Goal: Information Seeking & Learning: Stay updated

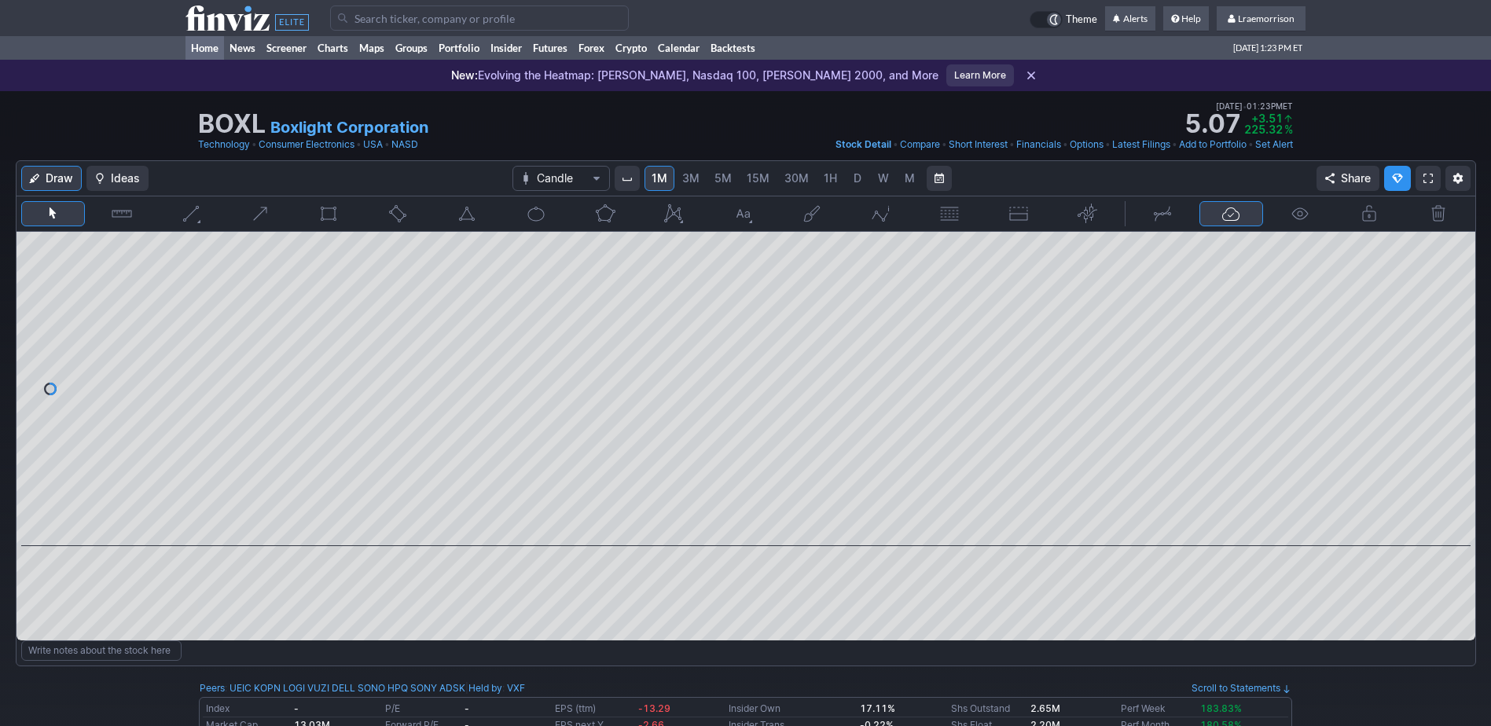
click at [200, 54] on link "Home" at bounding box center [204, 48] width 39 height 24
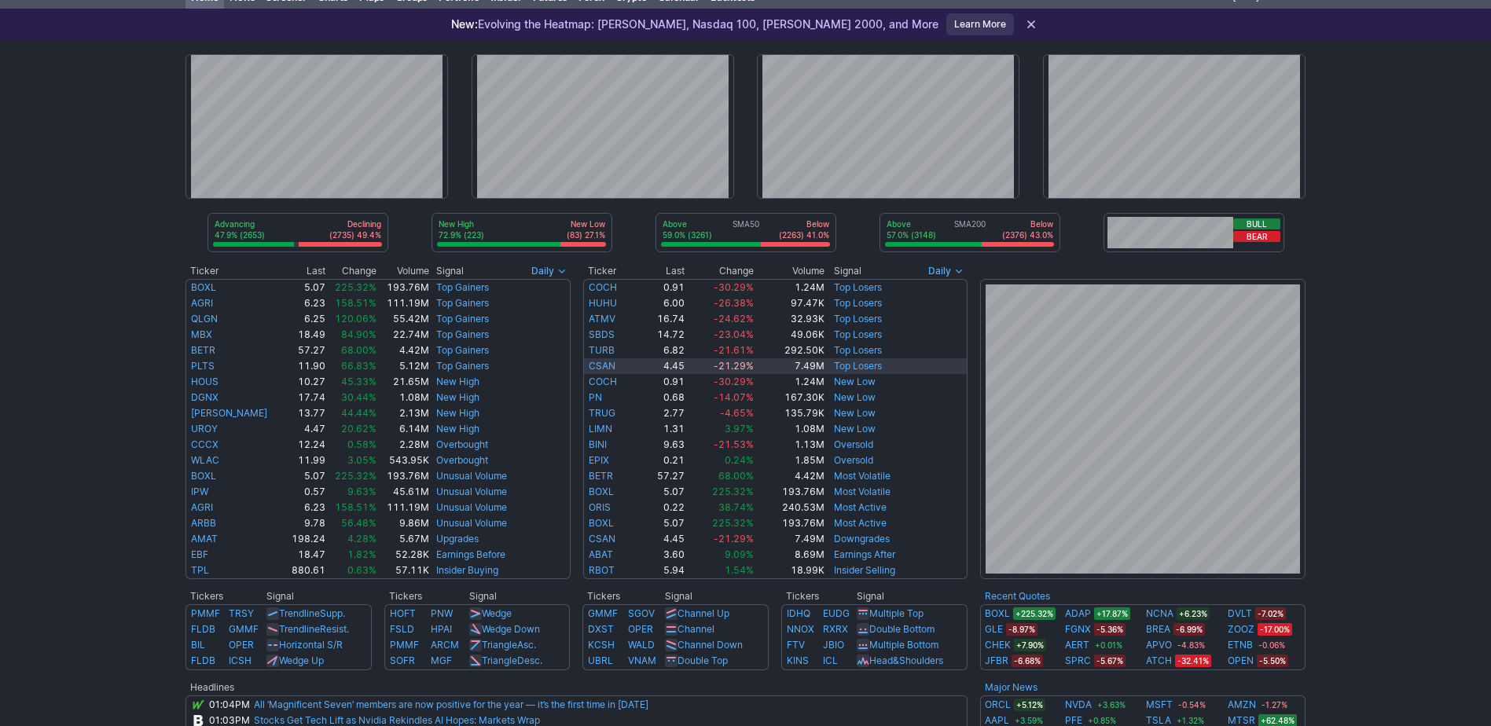
scroll to position [79, 0]
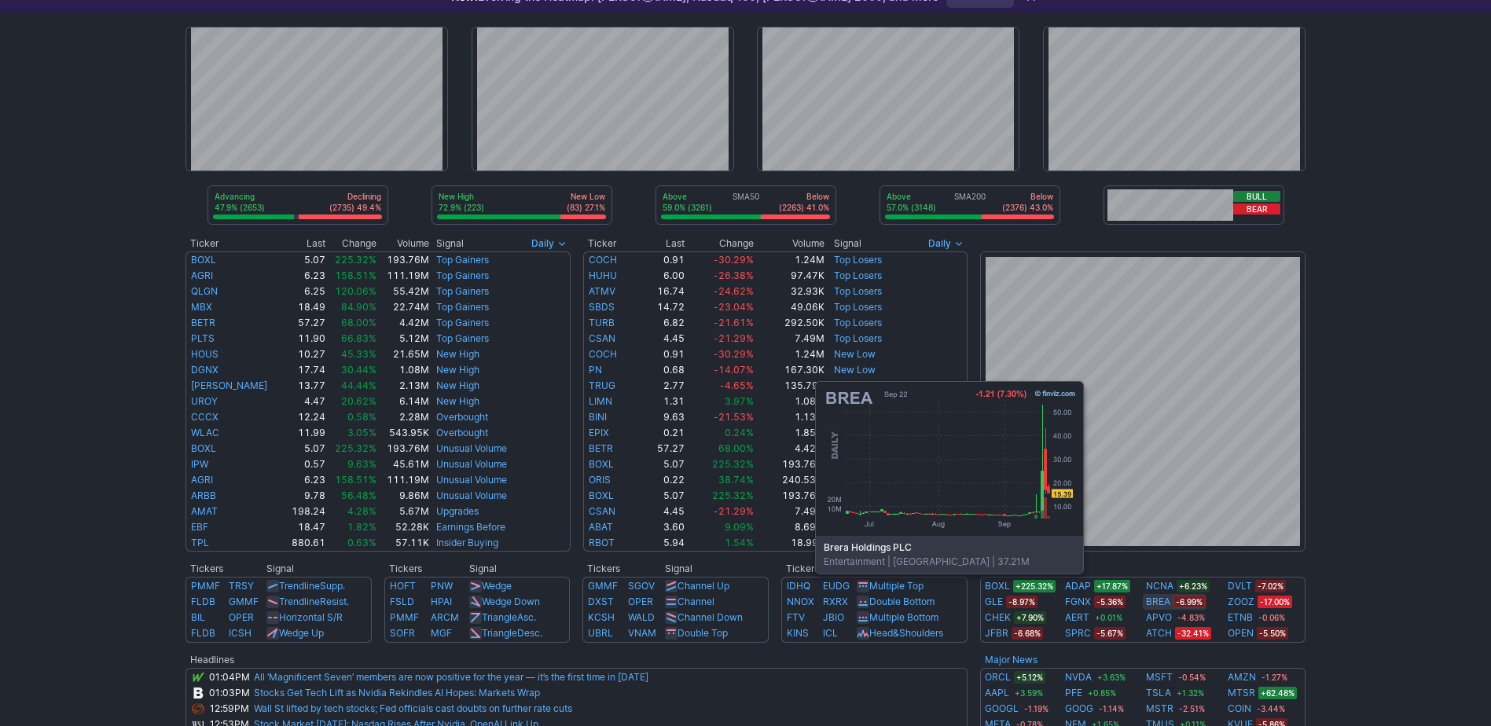
click at [1152, 597] on link "BREA" at bounding box center [1158, 602] width 24 height 16
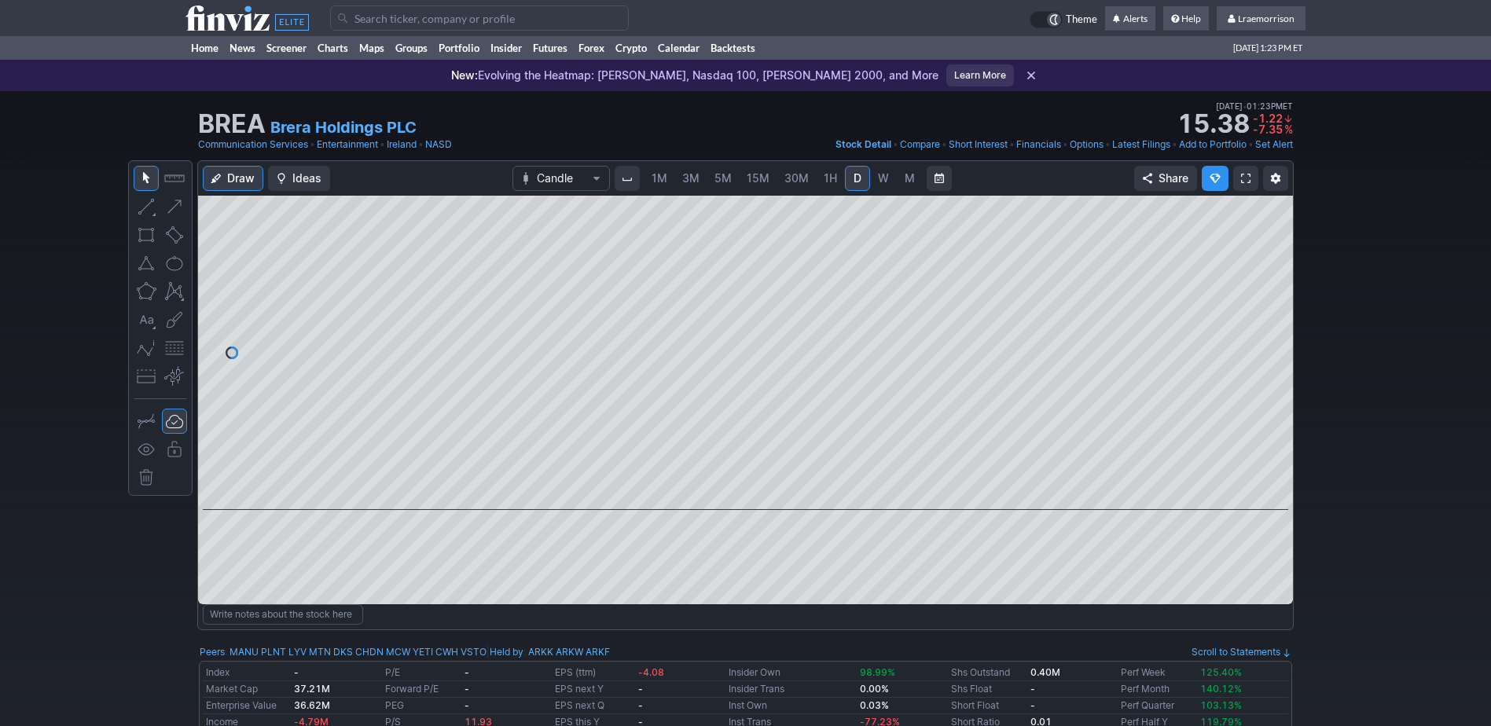
click at [651, 182] on link "1M" at bounding box center [659, 178] width 30 height 25
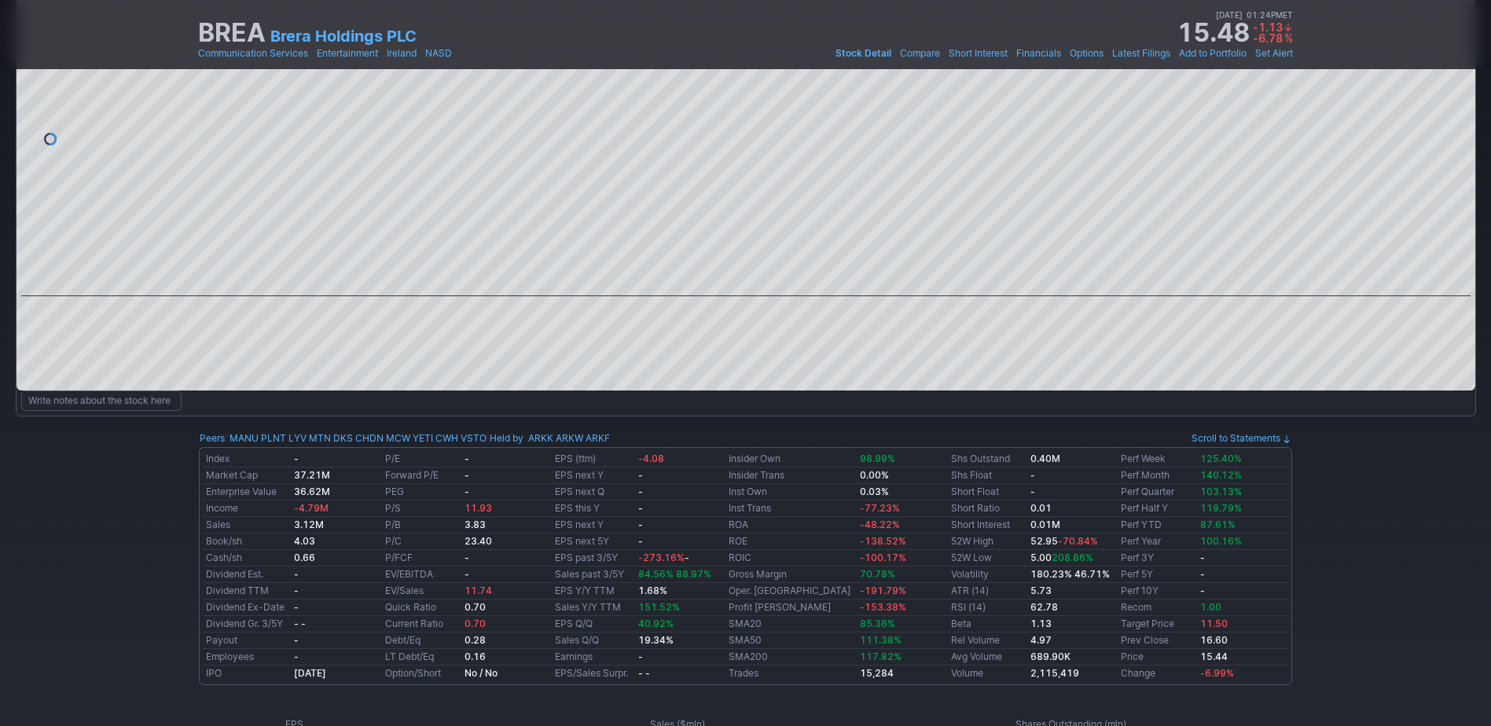
scroll to position [232, 0]
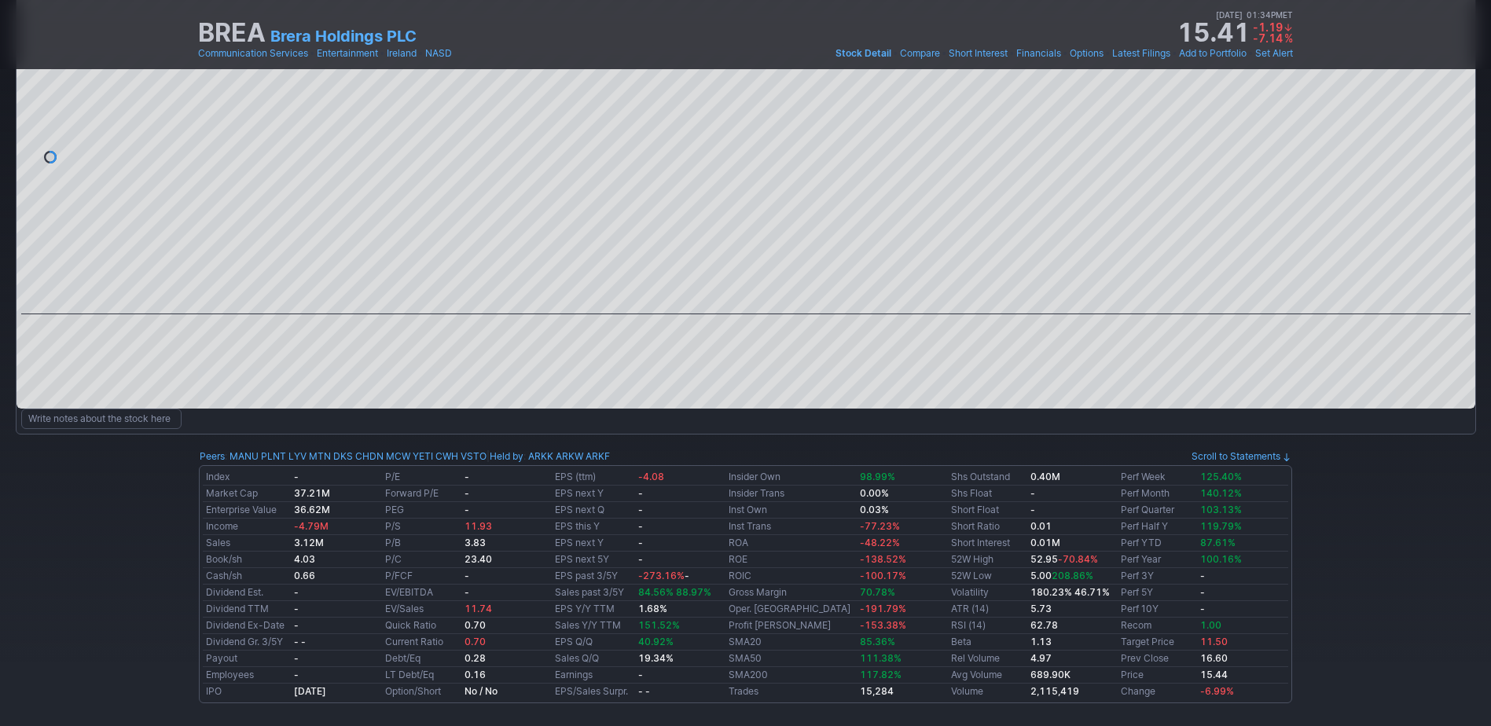
click at [1420, 56] on div "BREA Brera Holdings PLC Last Close Sep 22 • 01:23PM ET 15.44 Dollar change -1.1…" at bounding box center [745, 34] width 1491 height 69
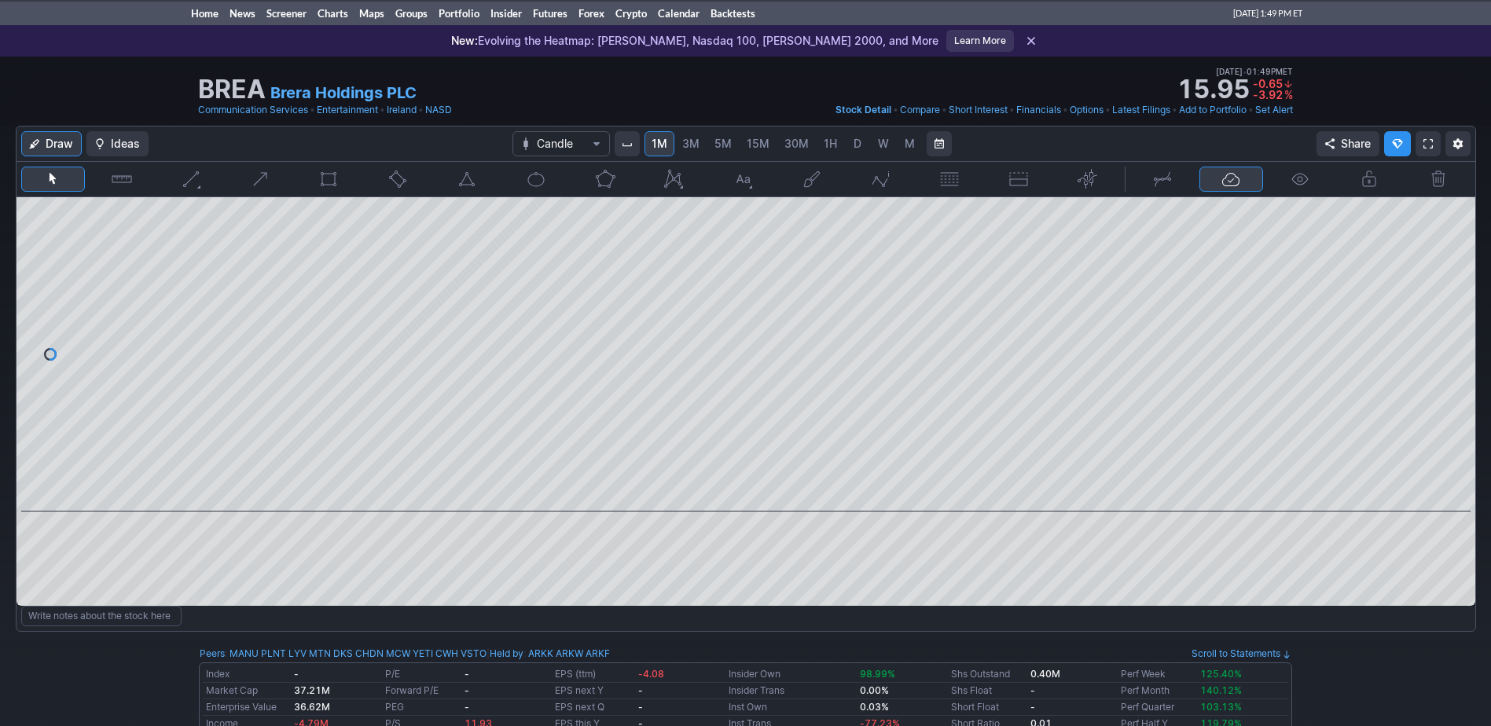
scroll to position [0, 0]
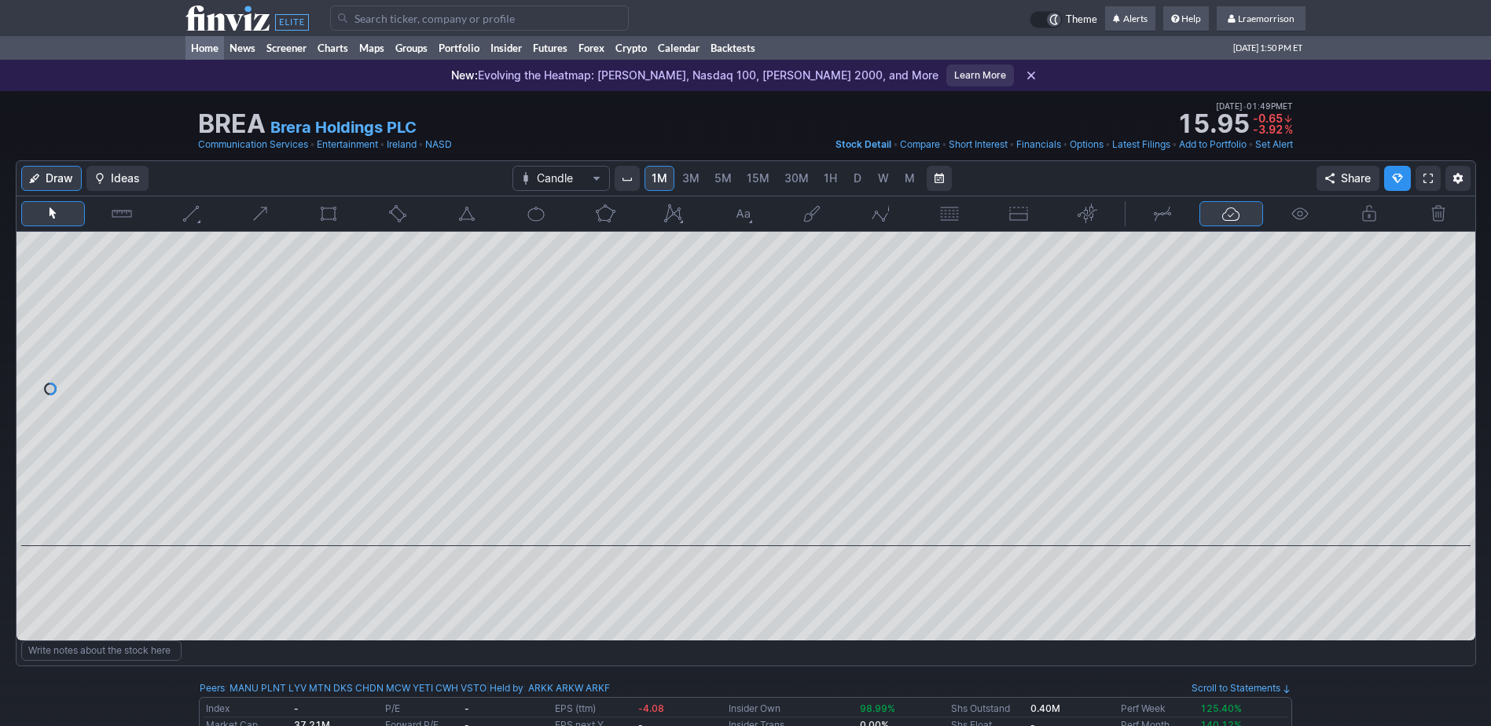
click at [198, 46] on link "Home" at bounding box center [204, 48] width 39 height 24
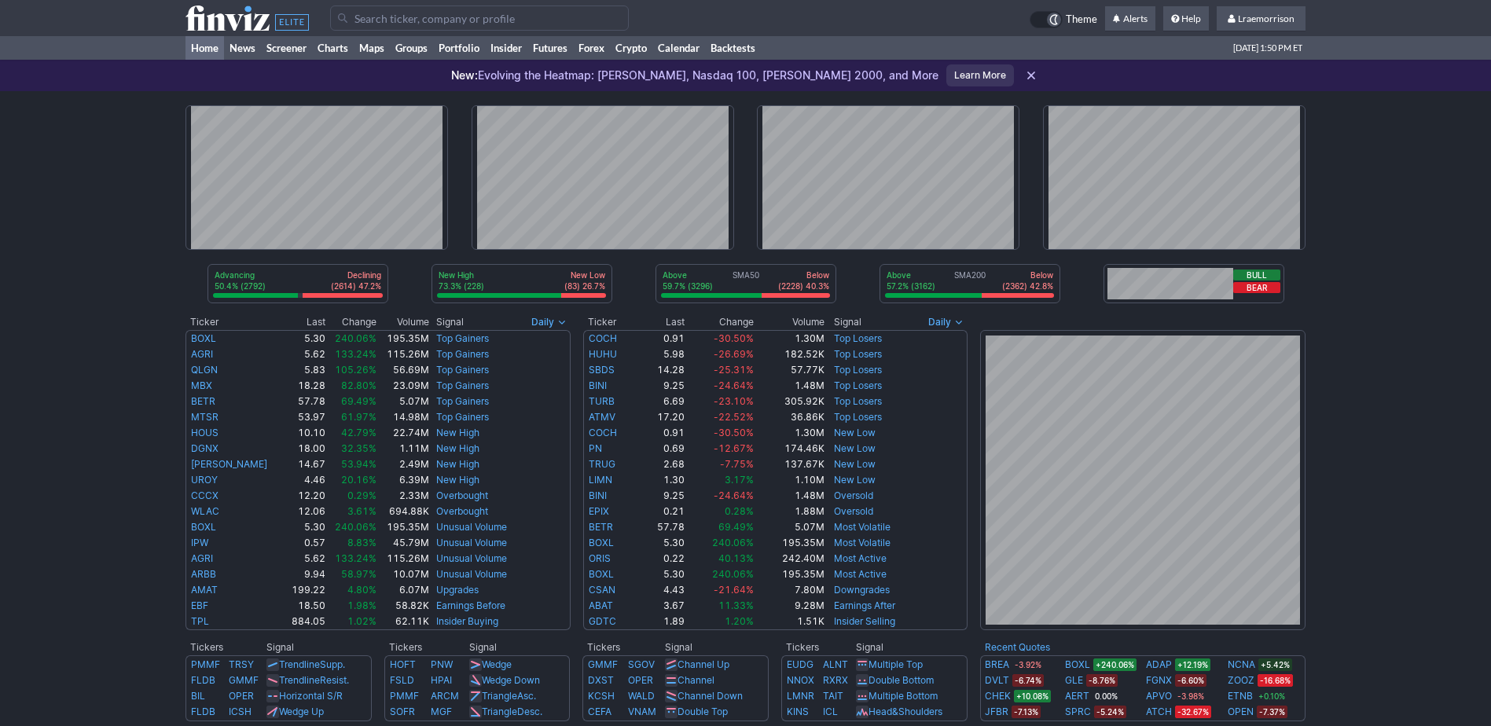
scroll to position [79, 0]
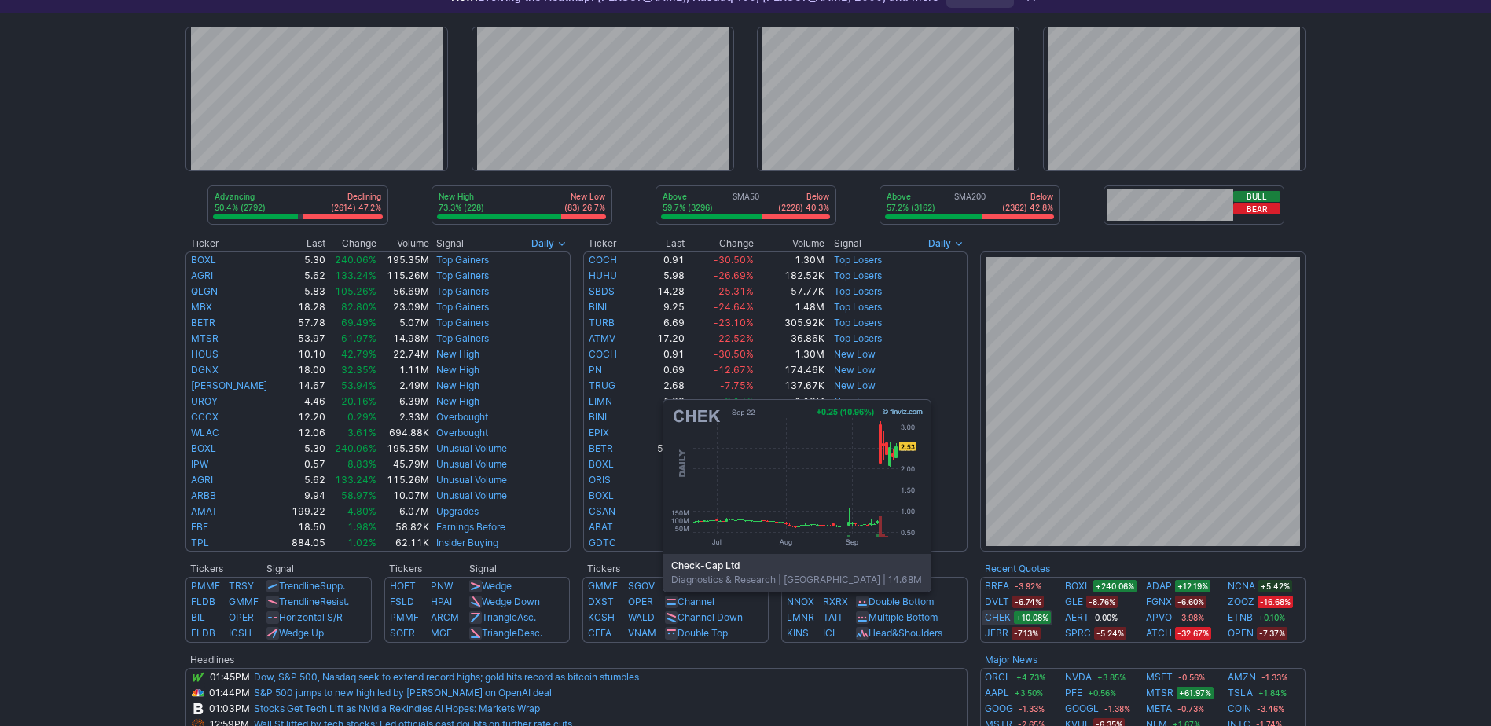
click at [1000, 615] on link "CHEK" at bounding box center [998, 618] width 26 height 16
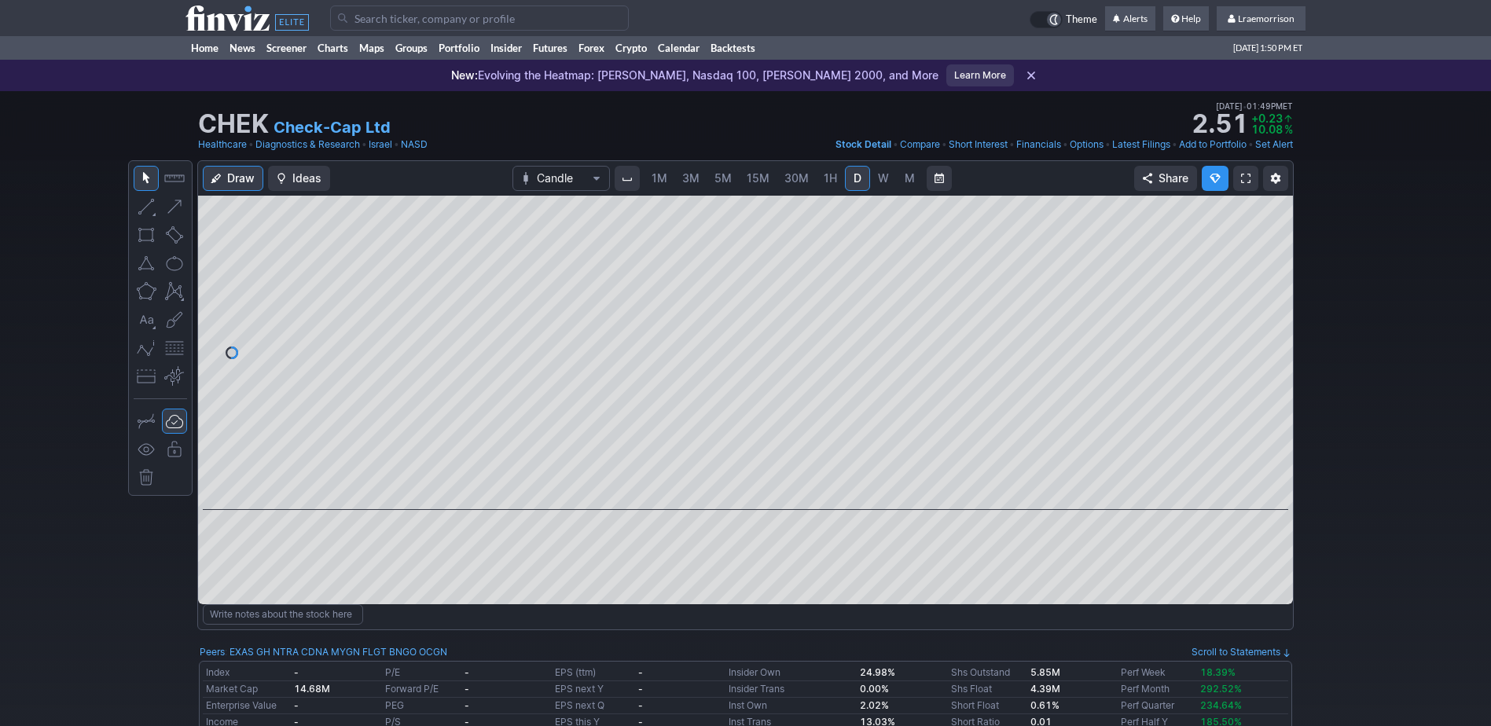
click at [658, 176] on span "1M" at bounding box center [659, 177] width 16 height 13
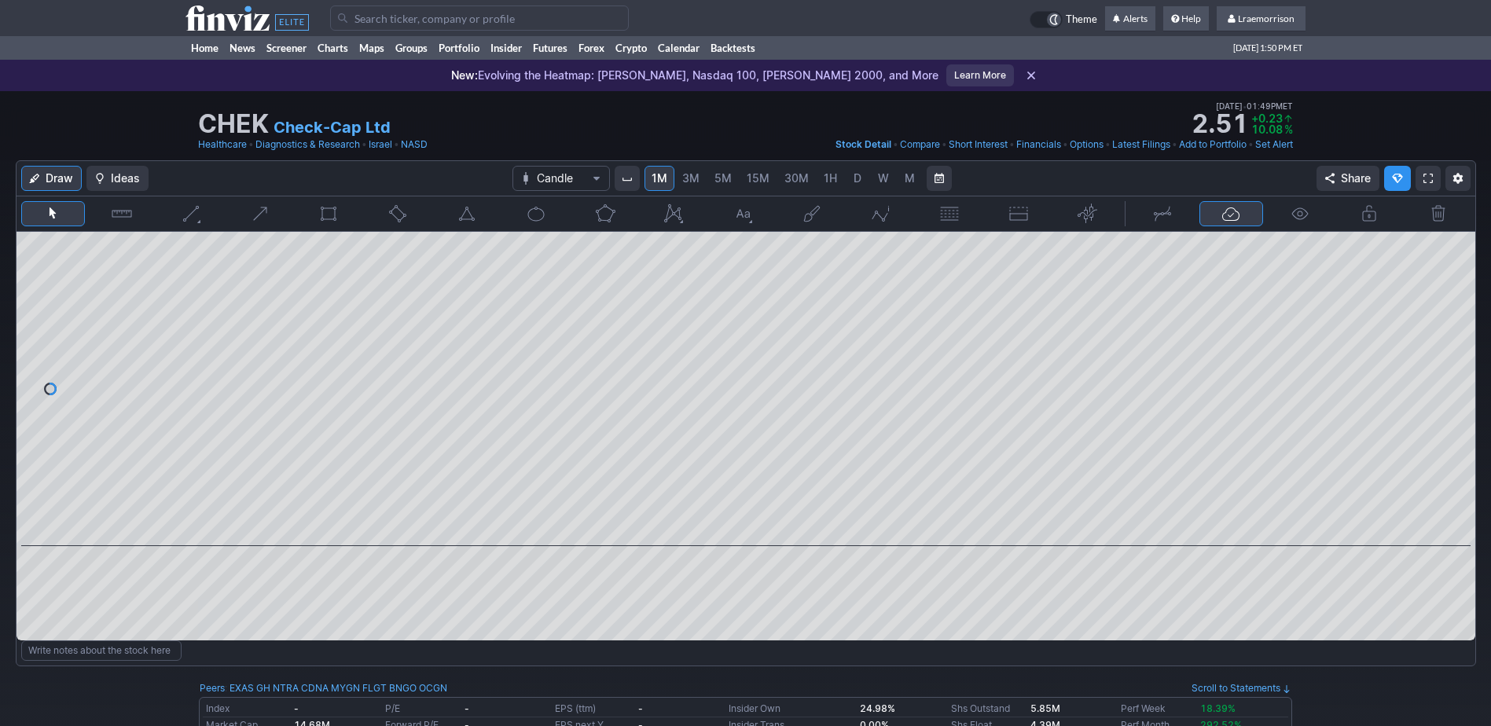
click at [395, 17] on input "Search" at bounding box center [479, 18] width 299 height 25
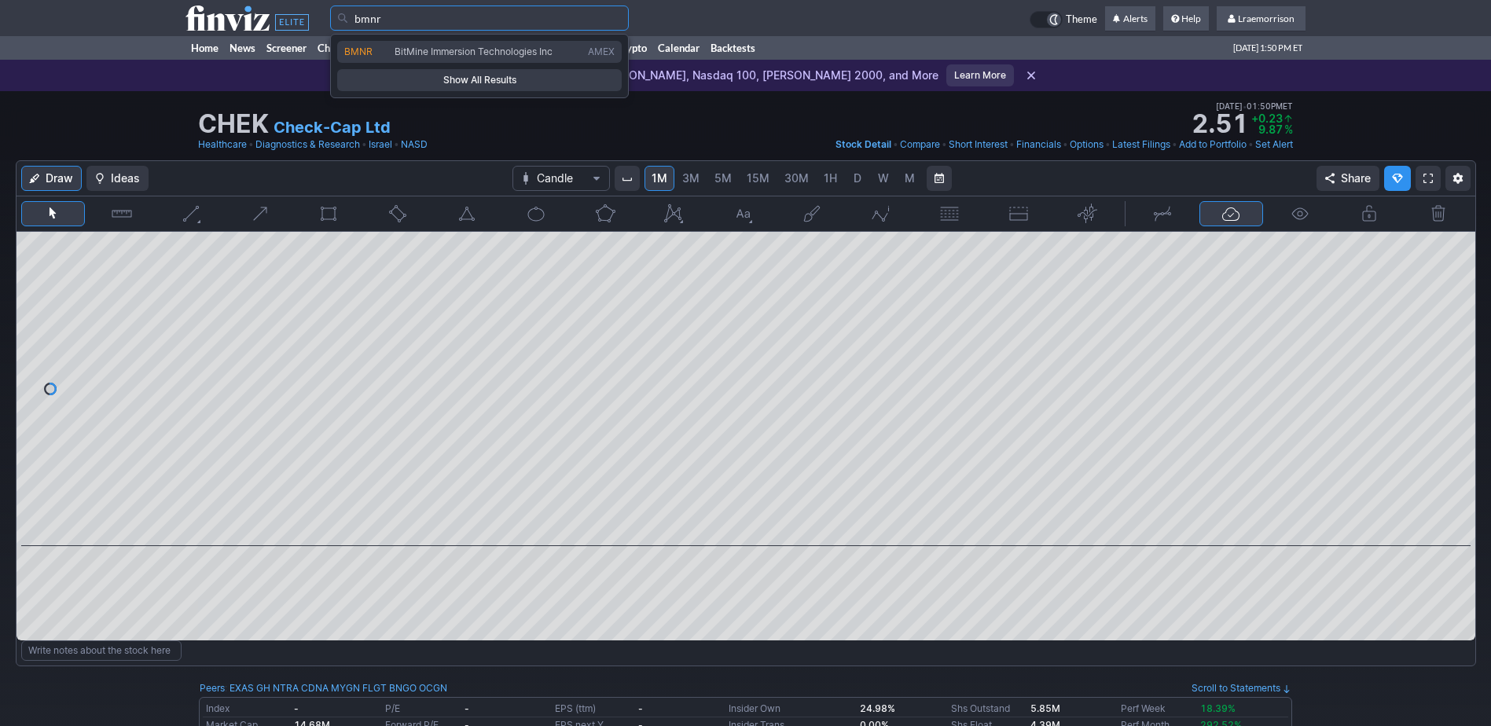
click at [391, 57] on span "BMNR" at bounding box center [369, 52] width 50 height 13
type input "BMNR"
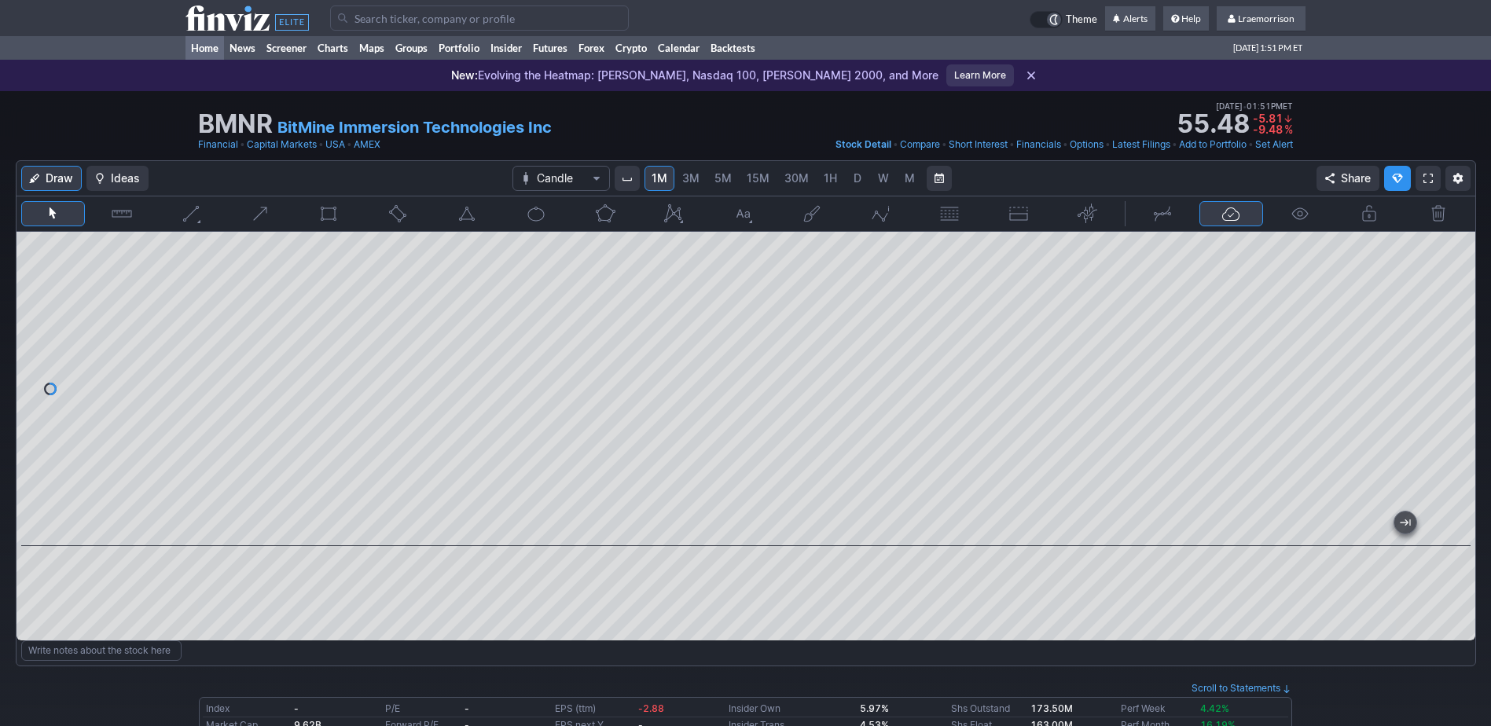
click at [205, 48] on link "Home" at bounding box center [204, 48] width 39 height 24
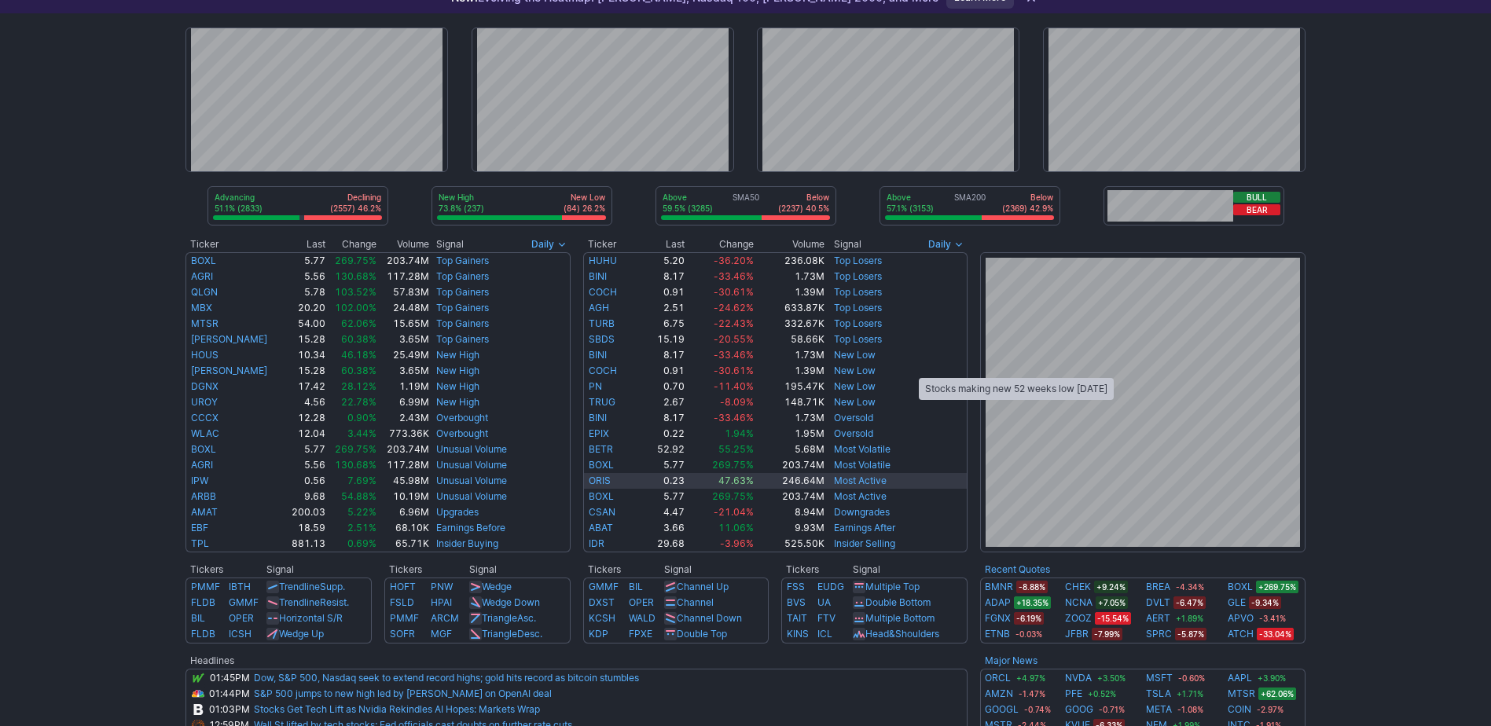
scroll to position [157, 0]
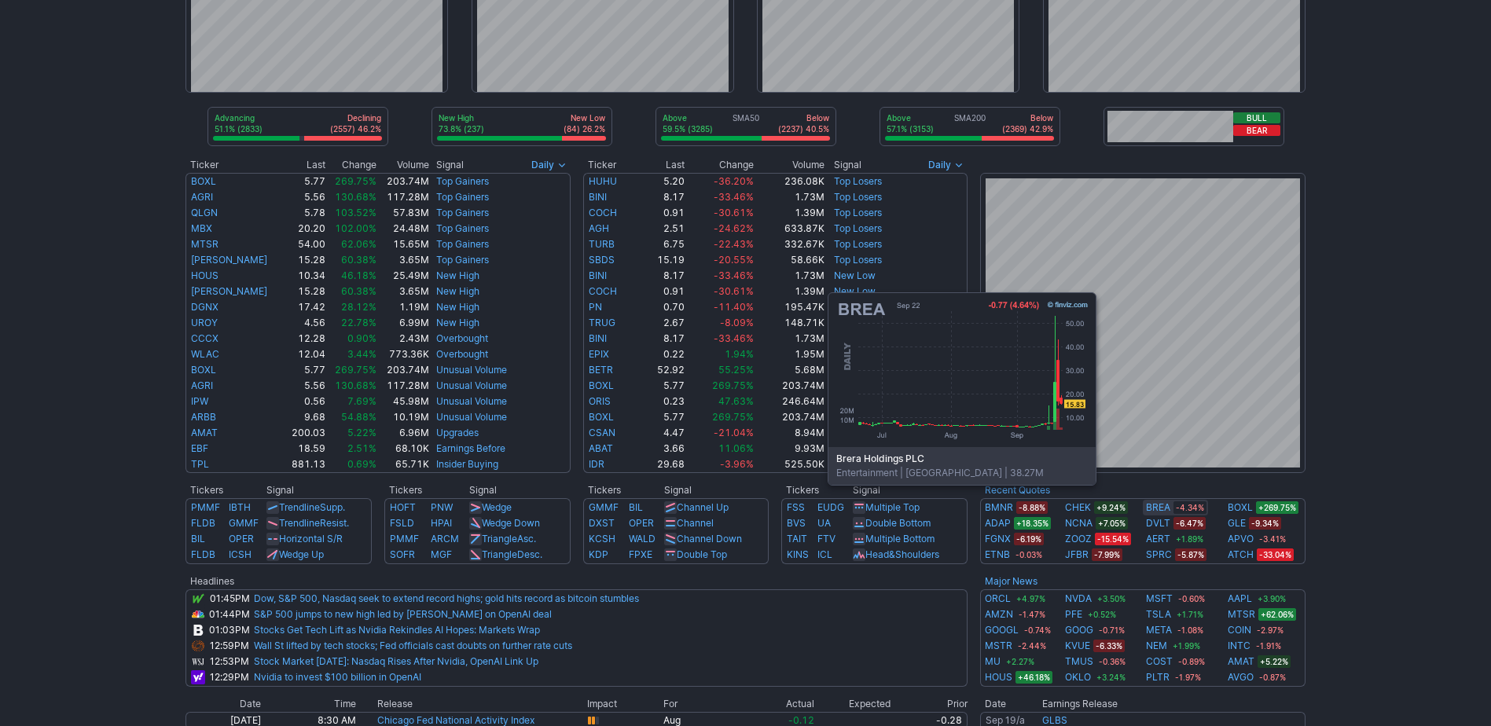
click at [1165, 508] on link "BREA" at bounding box center [1158, 508] width 24 height 16
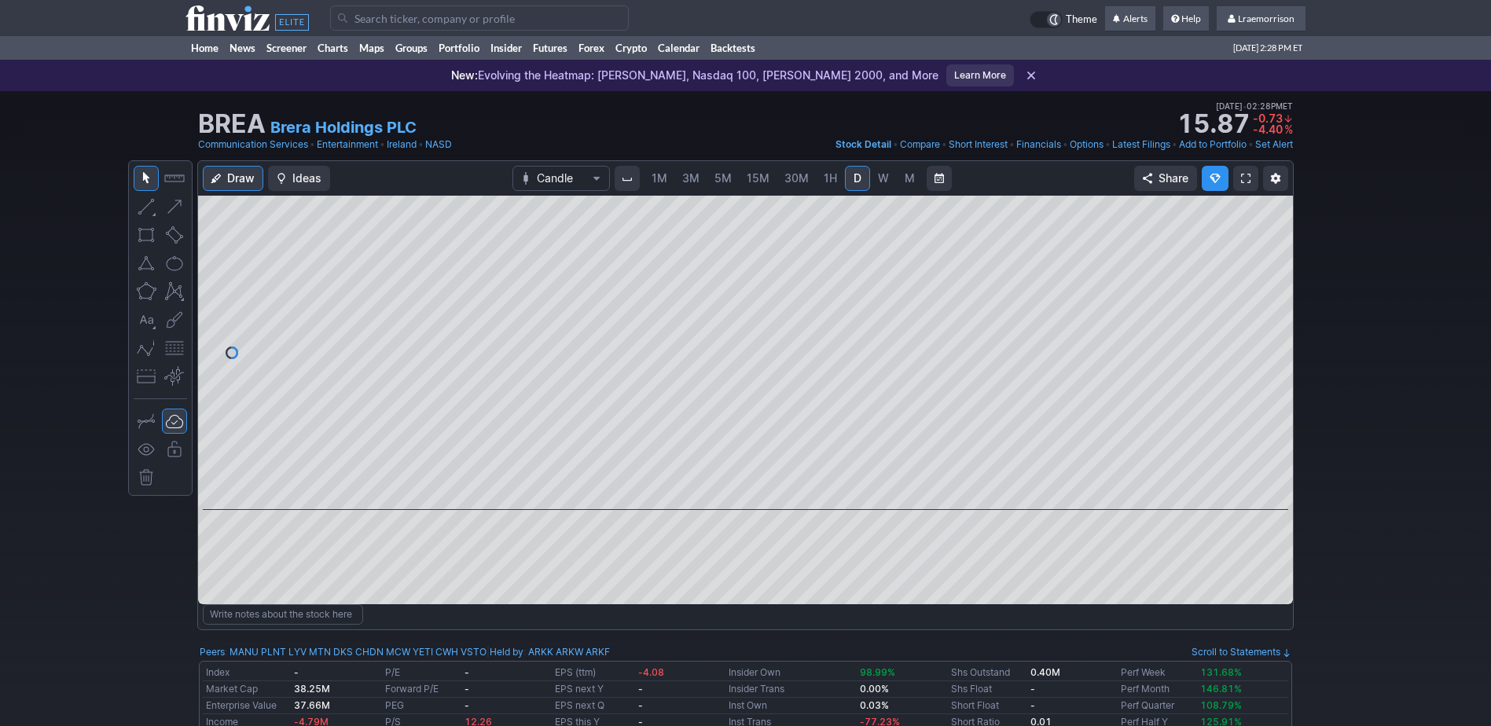
click at [661, 182] on span "1M" at bounding box center [659, 177] width 16 height 13
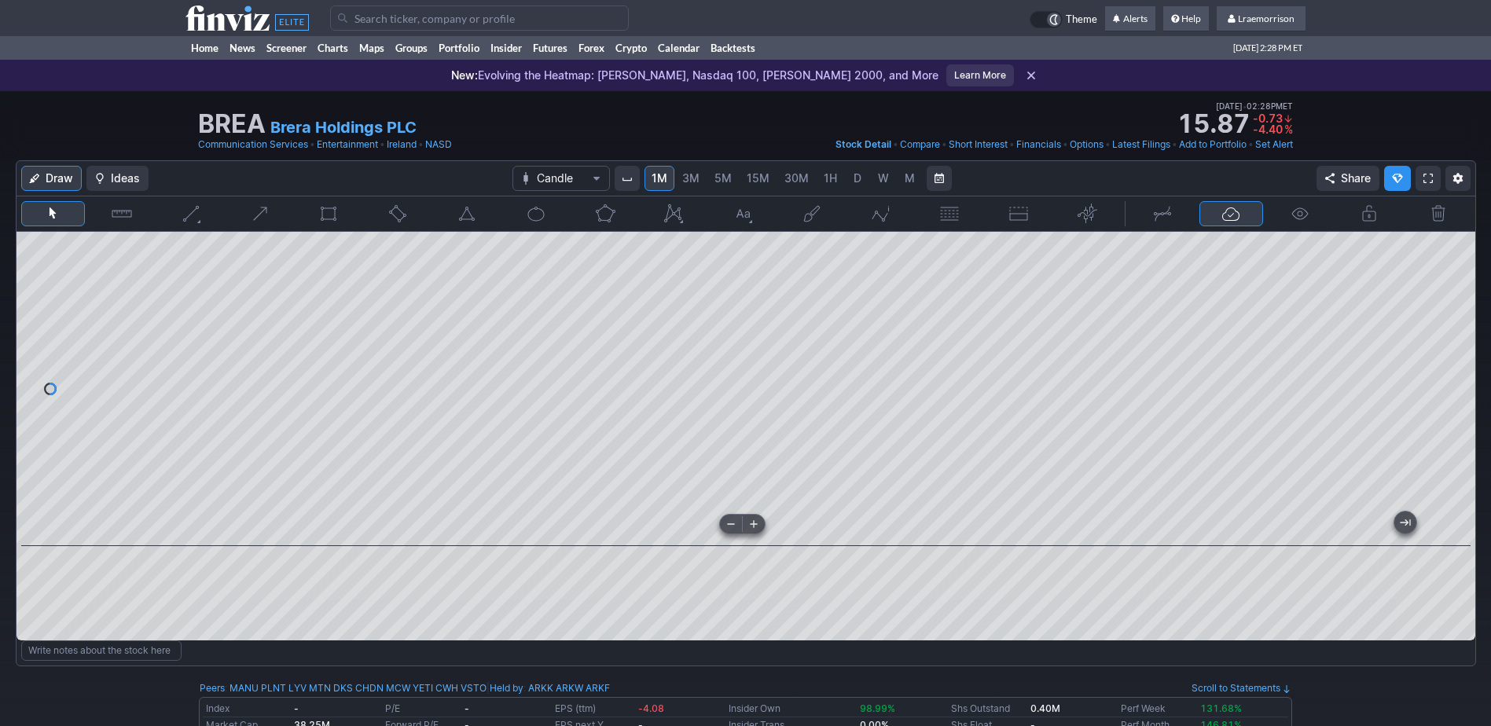
click at [713, 534] on div at bounding box center [746, 389] width 1458 height 314
click at [207, 47] on link "Home" at bounding box center [204, 48] width 39 height 24
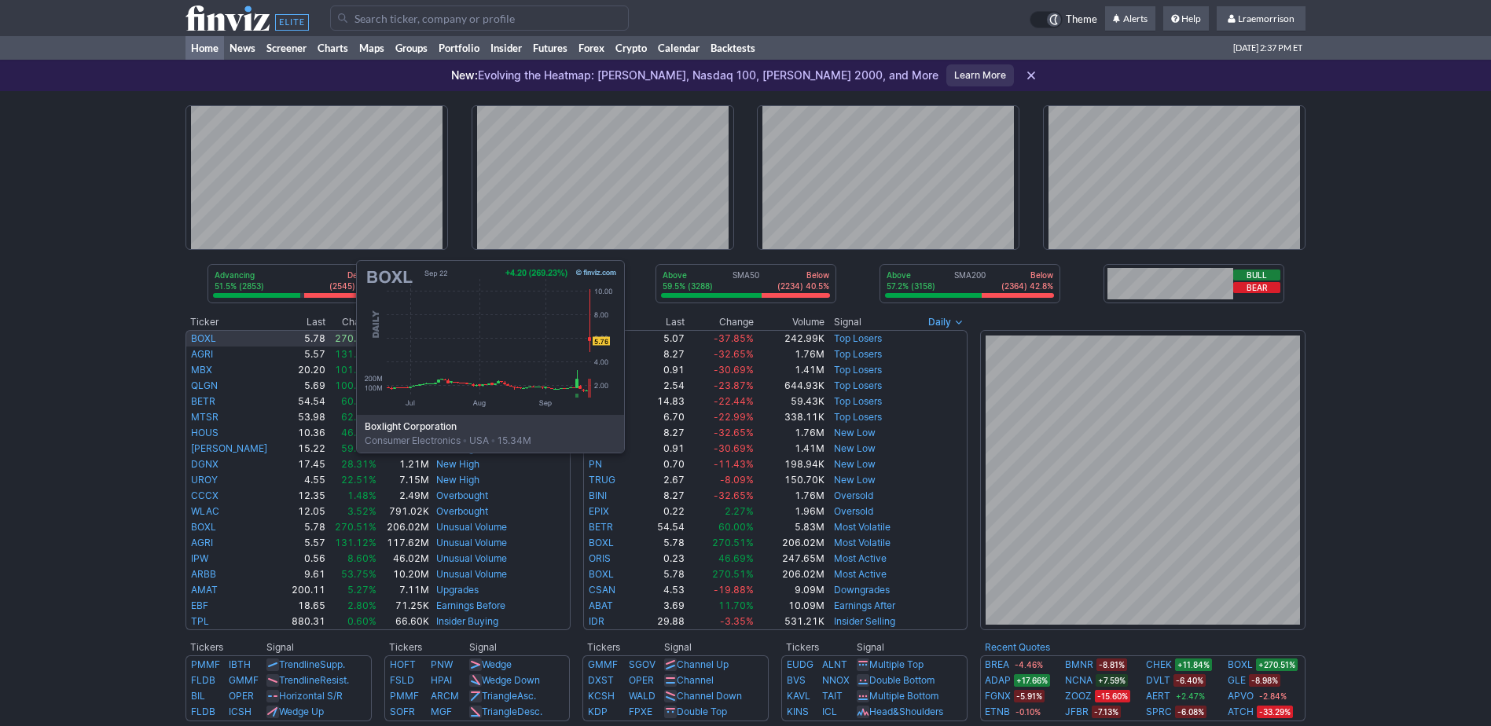
click at [199, 335] on link "BOXL" at bounding box center [203, 338] width 25 height 12
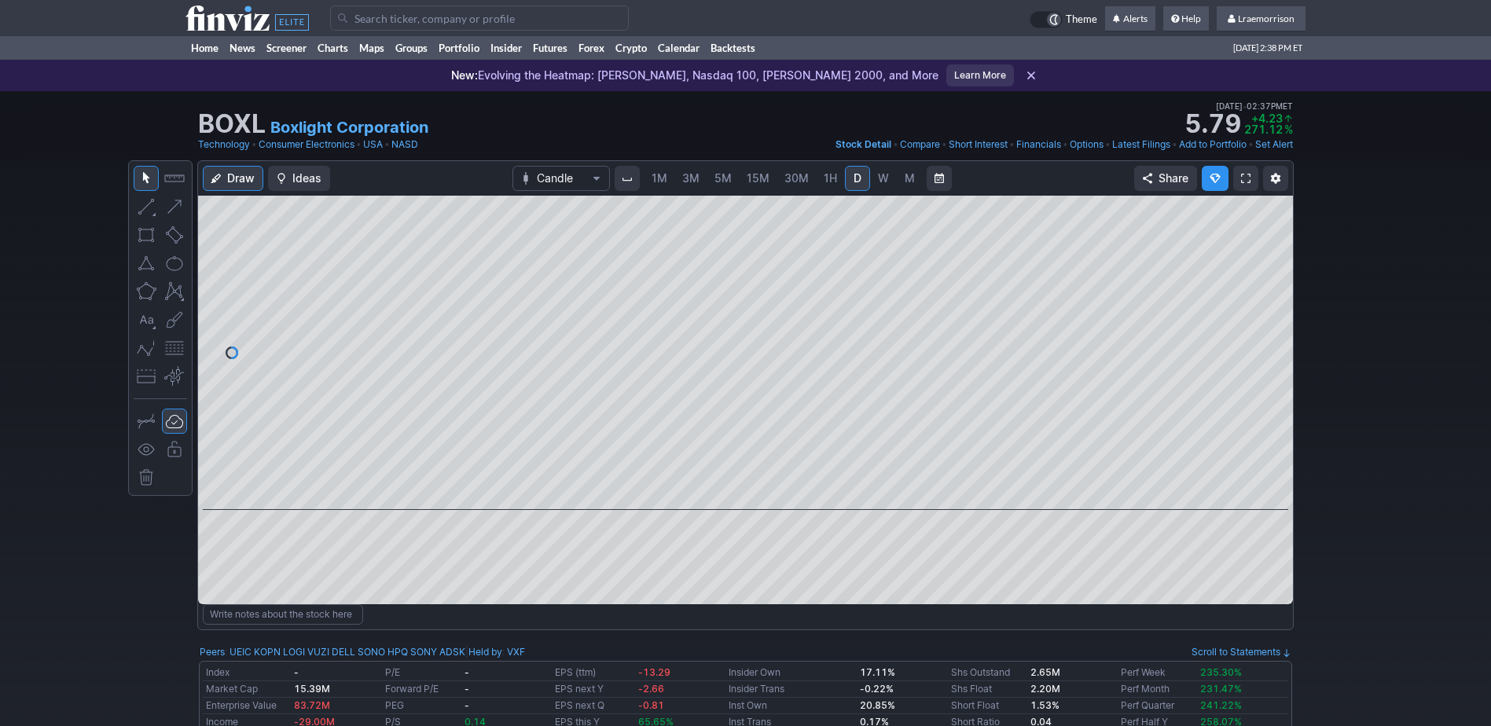
click at [653, 176] on span "1M" at bounding box center [659, 177] width 16 height 13
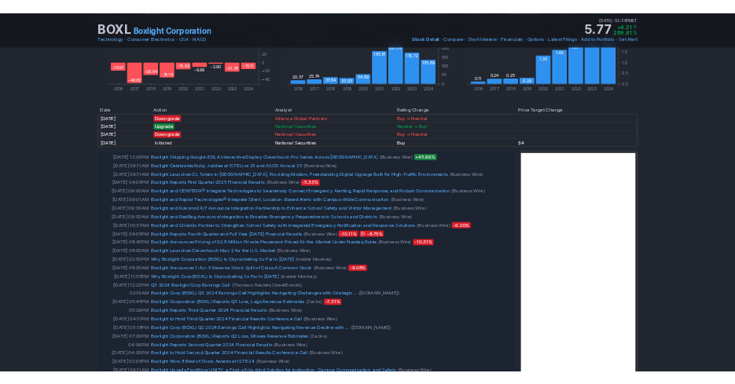
scroll to position [1100, 0]
